Goal: Task Accomplishment & Management: Use online tool/utility

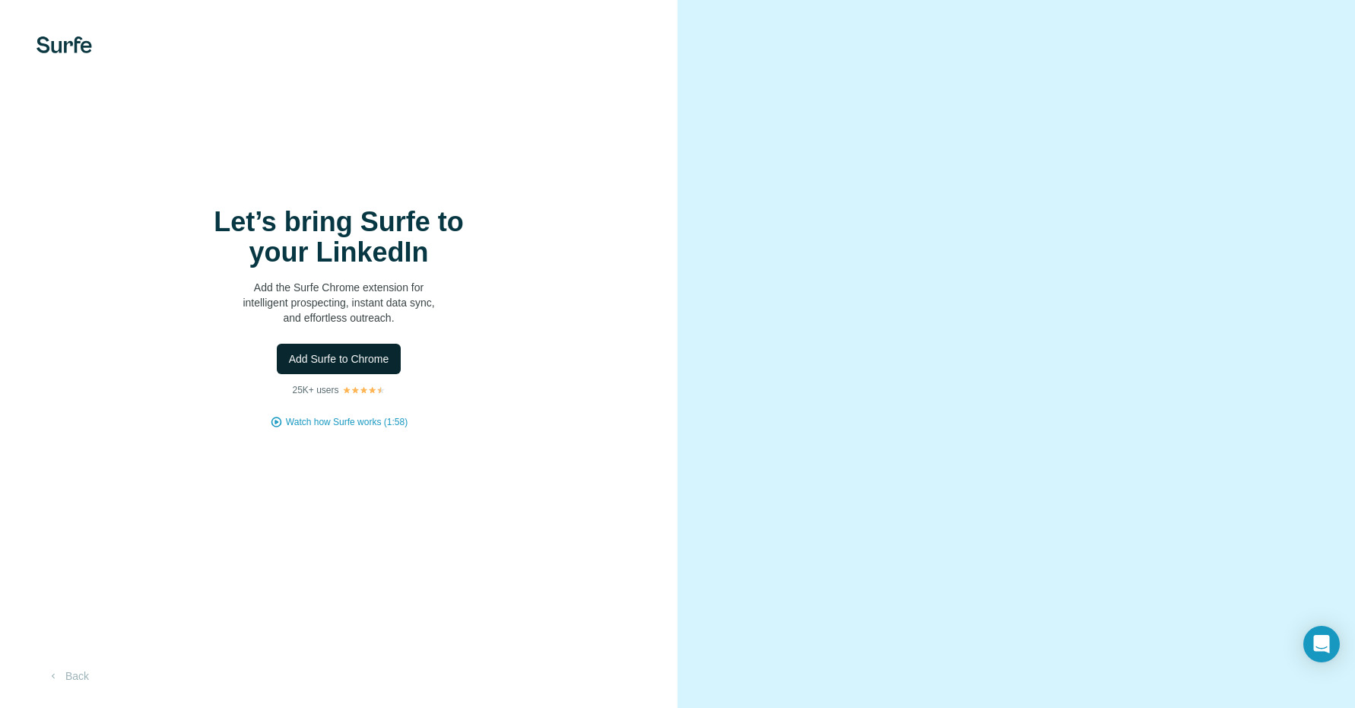
click at [344, 360] on span "Add Surfe to Chrome" at bounding box center [339, 358] width 100 height 15
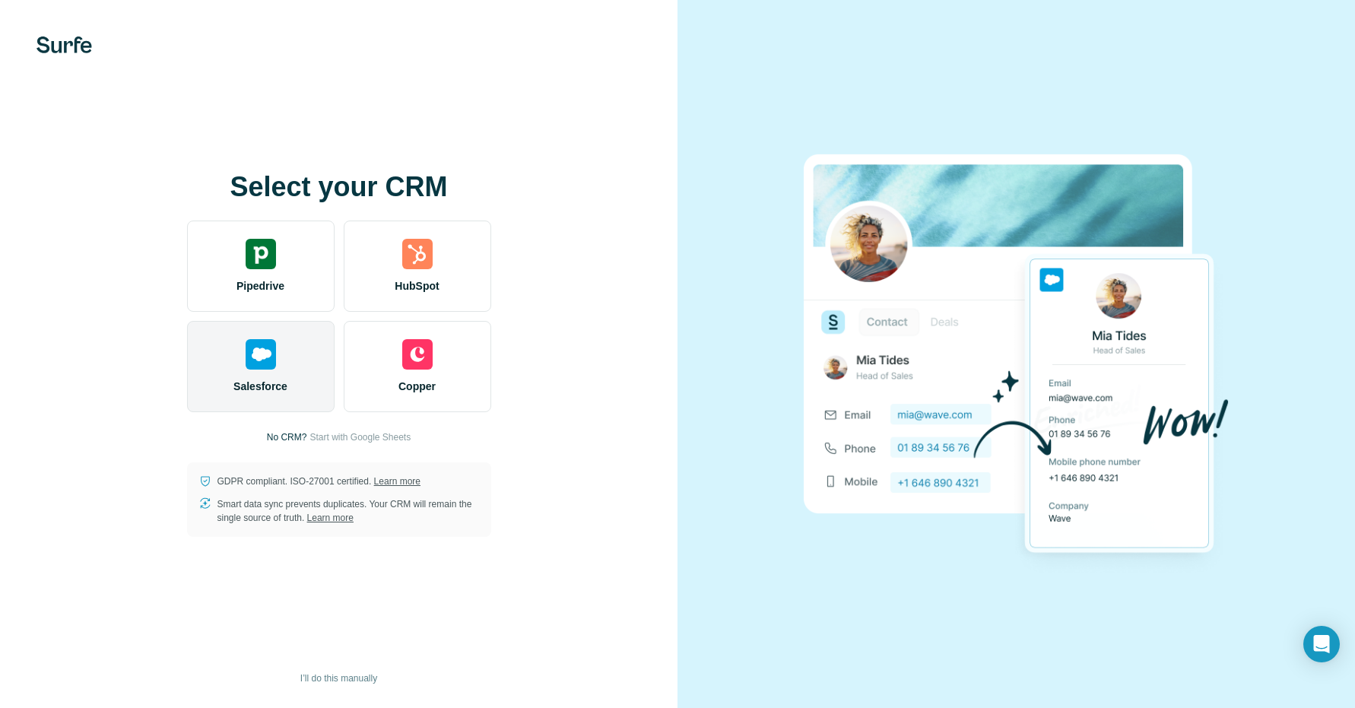
click at [253, 377] on div "Salesforce" at bounding box center [261, 366] width 148 height 91
click at [282, 369] on div "Salesforce" at bounding box center [261, 366] width 148 height 91
